Goal: Use online tool/utility: Use online tool/utility

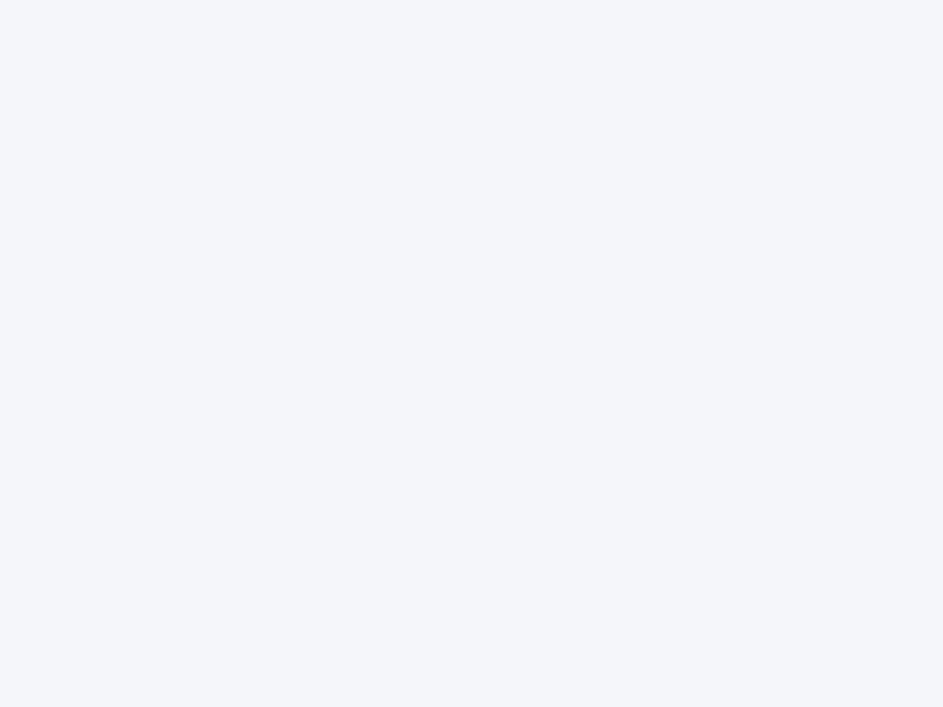
click at [471, 353] on div at bounding box center [471, 353] width 943 height 707
